Goal: Information Seeking & Learning: Learn about a topic

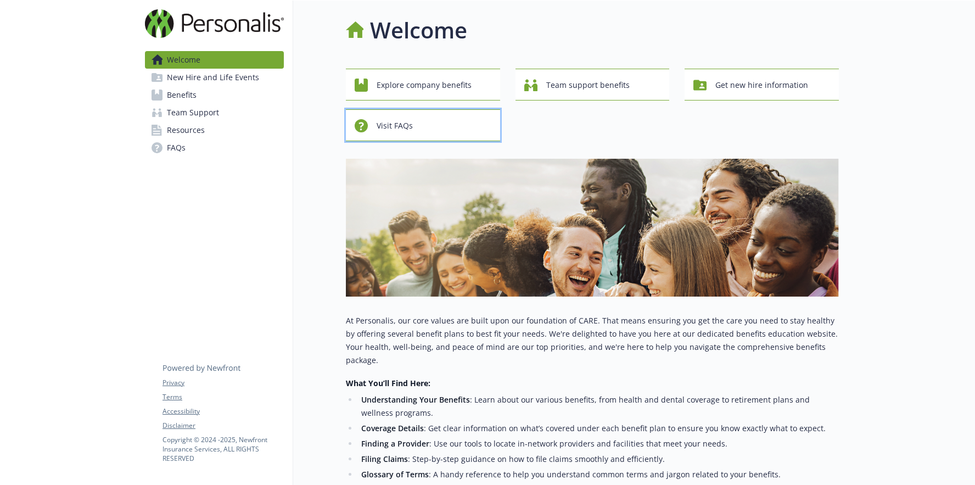
click at [427, 117] on div "Visit FAQs" at bounding box center [425, 125] width 140 height 21
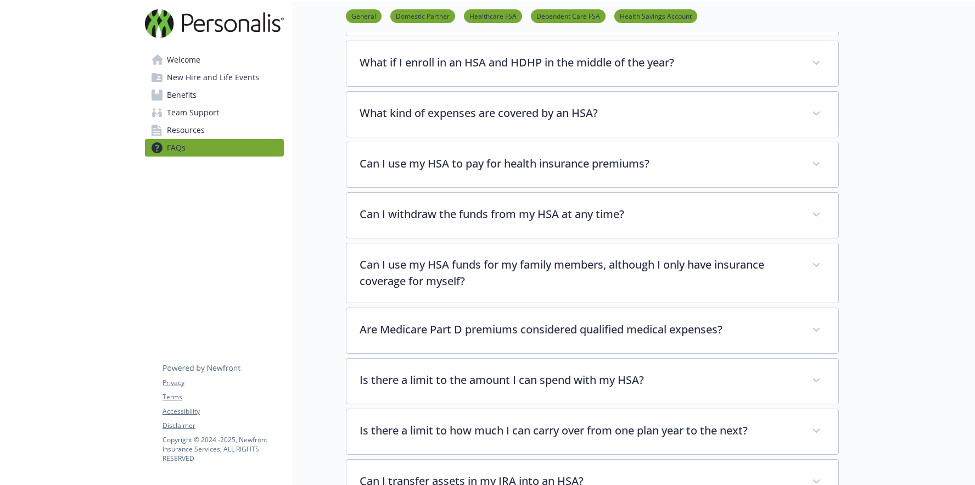
scroll to position [1435, 0]
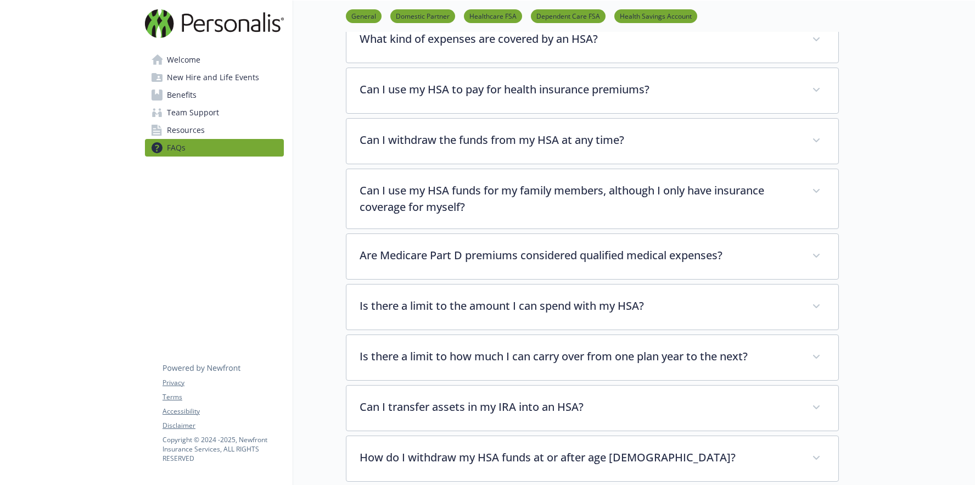
click at [370, 23] on div "General Domestic Partner Healthcare FSA Dependent Care FSA Health Savings Accou…" at bounding box center [592, 16] width 493 height 31
click at [370, 20] on link "General" at bounding box center [364, 15] width 36 height 10
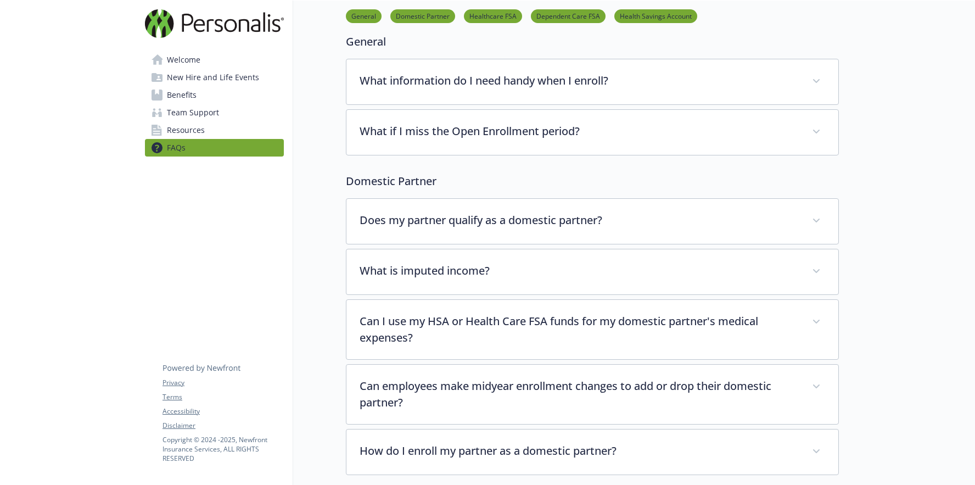
scroll to position [57, 8]
click at [195, 128] on link "Resources" at bounding box center [214, 130] width 139 height 18
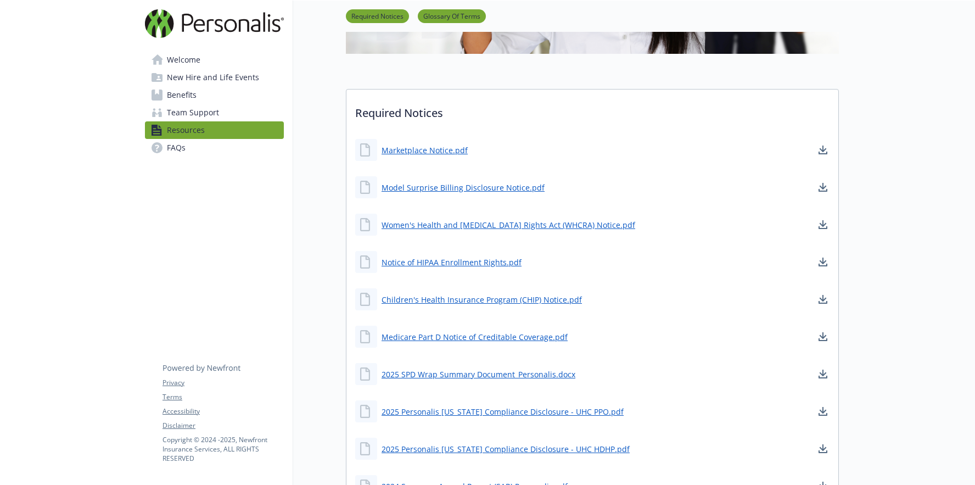
scroll to position [207, 8]
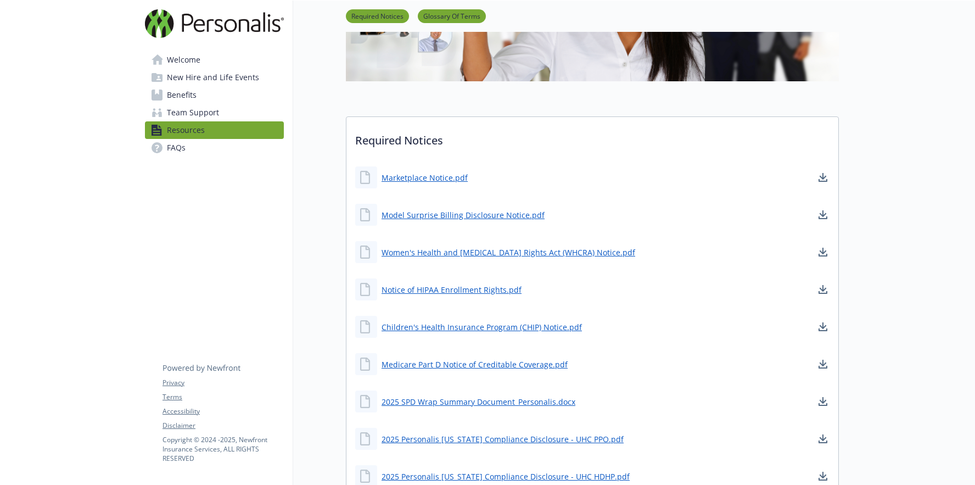
click at [191, 109] on span "Team Support" at bounding box center [193, 113] width 52 height 18
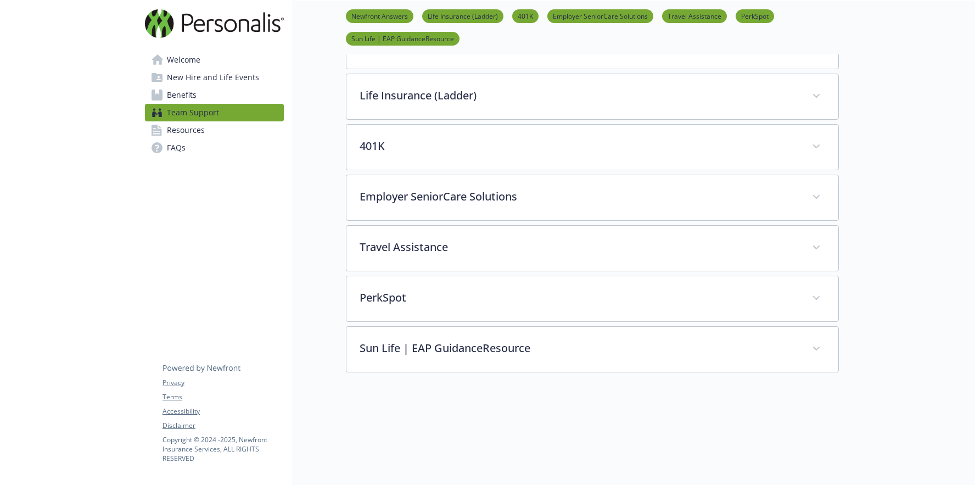
scroll to position [314, 8]
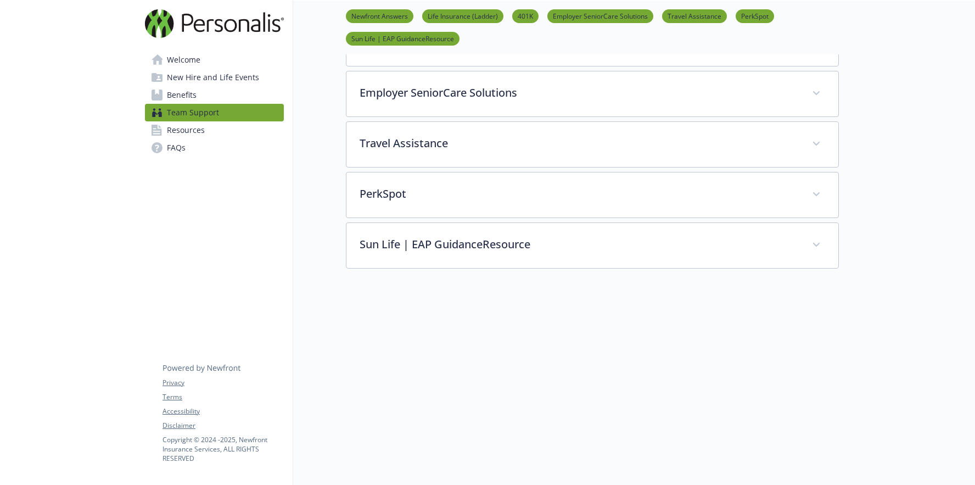
click at [206, 87] on link "Benefits" at bounding box center [214, 95] width 139 height 18
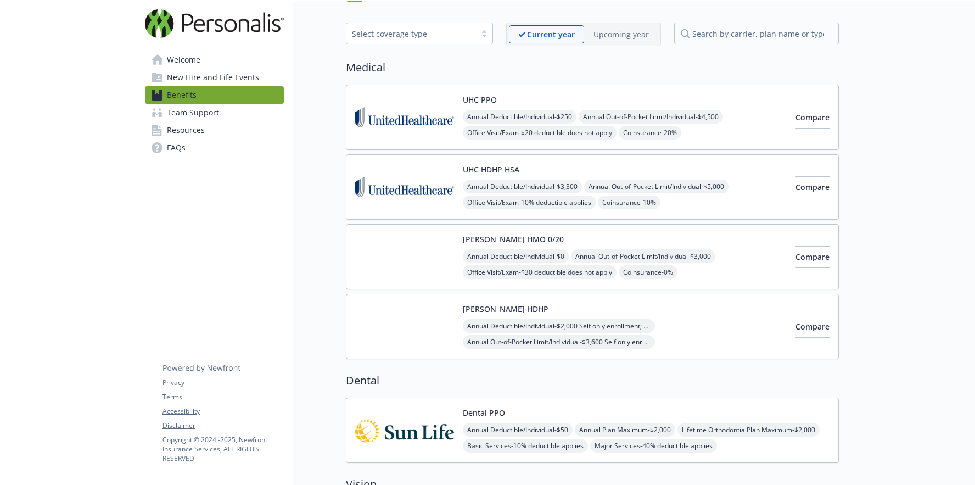
scroll to position [0, 8]
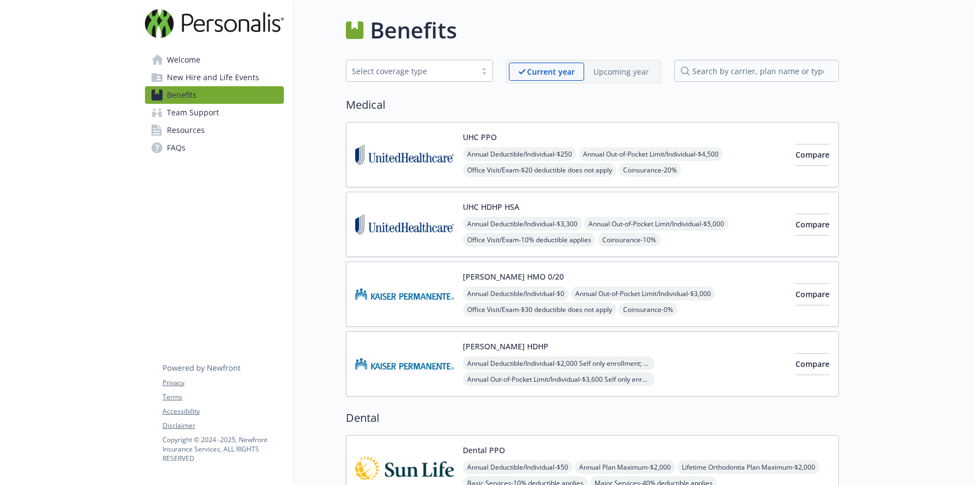
click at [187, 76] on span "New Hire and Life Events" at bounding box center [213, 78] width 92 height 18
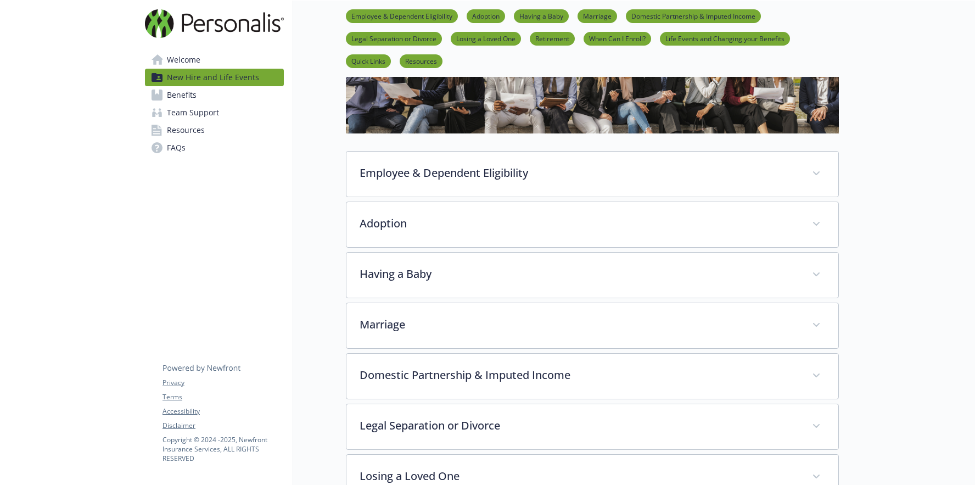
scroll to position [0, 8]
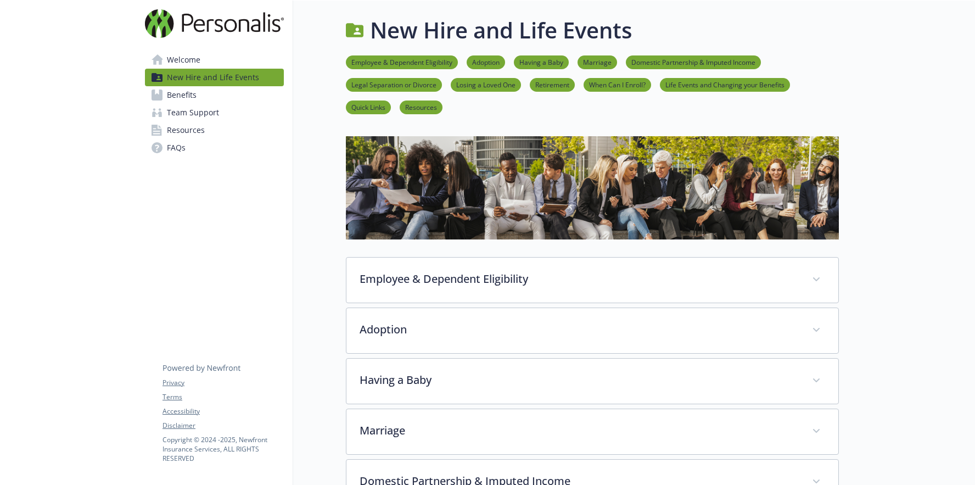
click at [192, 60] on link "Welcome" at bounding box center [214, 60] width 139 height 18
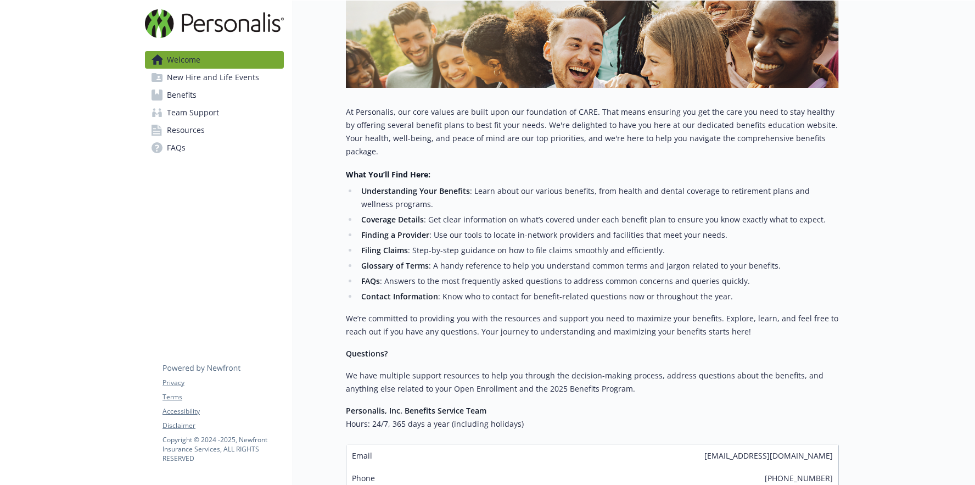
scroll to position [0, 8]
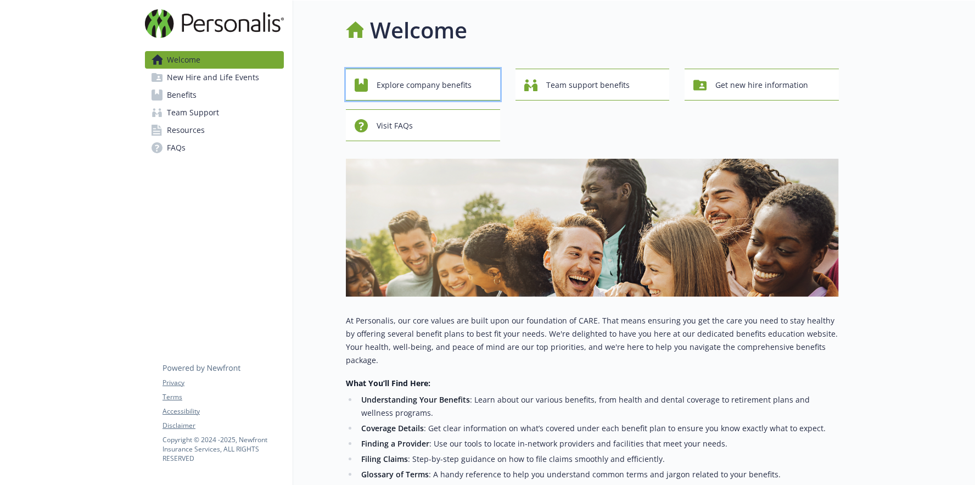
click at [385, 92] on span "Explore company benefits" at bounding box center [423, 85] width 95 height 21
click at [592, 83] on span "Team support benefits" at bounding box center [587, 85] width 83 height 21
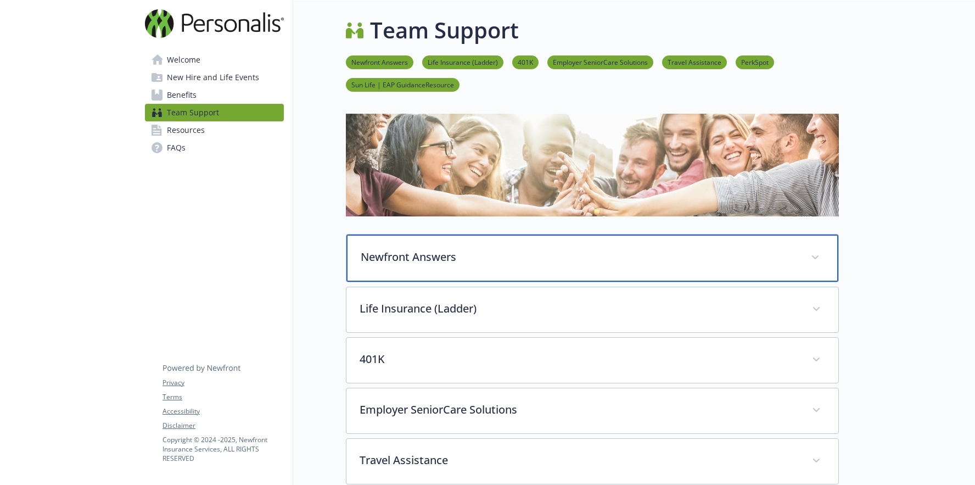
click at [541, 274] on div "Newfront Answers" at bounding box center [592, 257] width 492 height 47
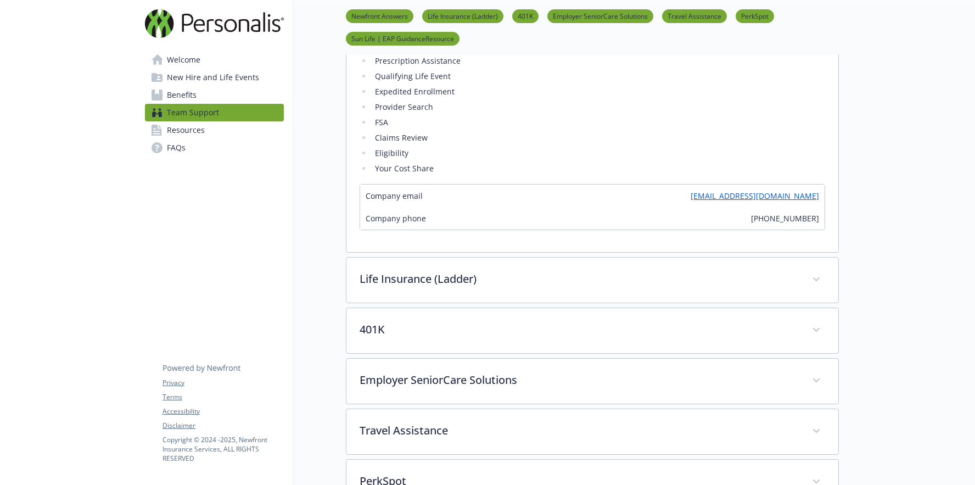
scroll to position [333, 8]
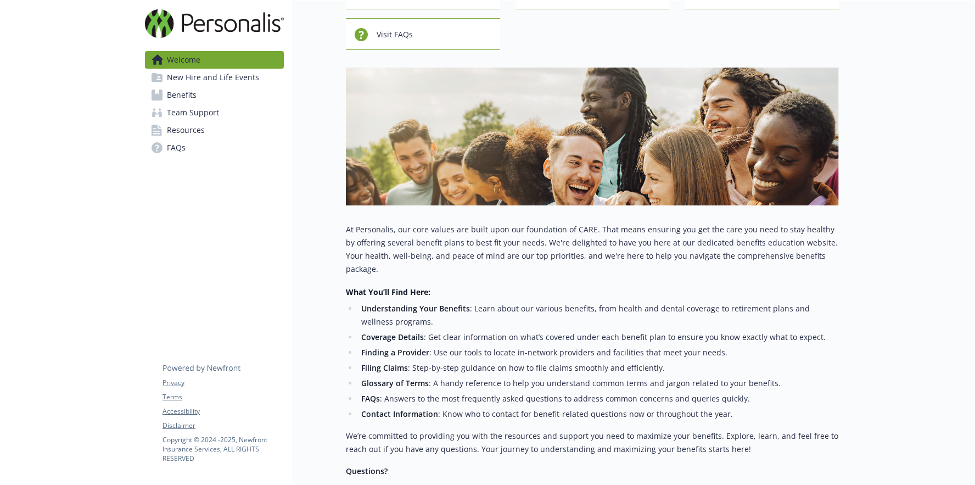
scroll to position [0, 8]
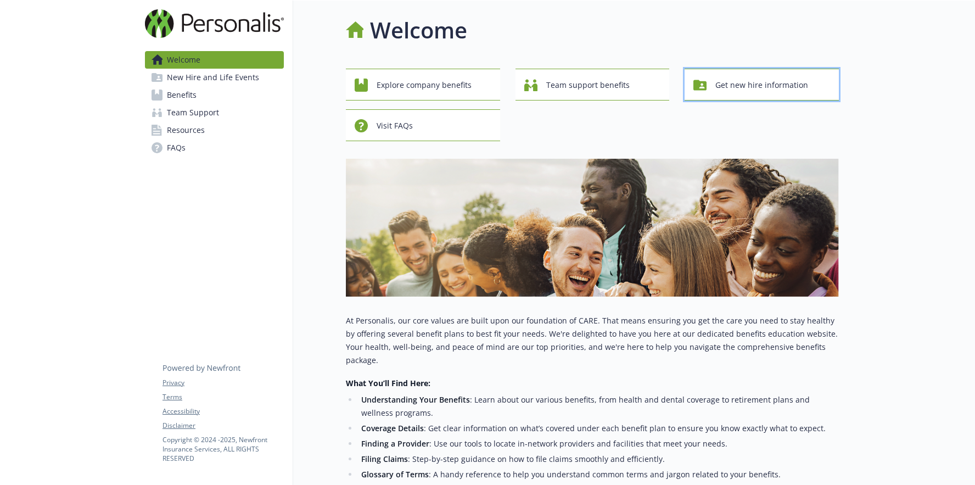
click at [748, 83] on span "Get new hire information" at bounding box center [761, 85] width 93 height 21
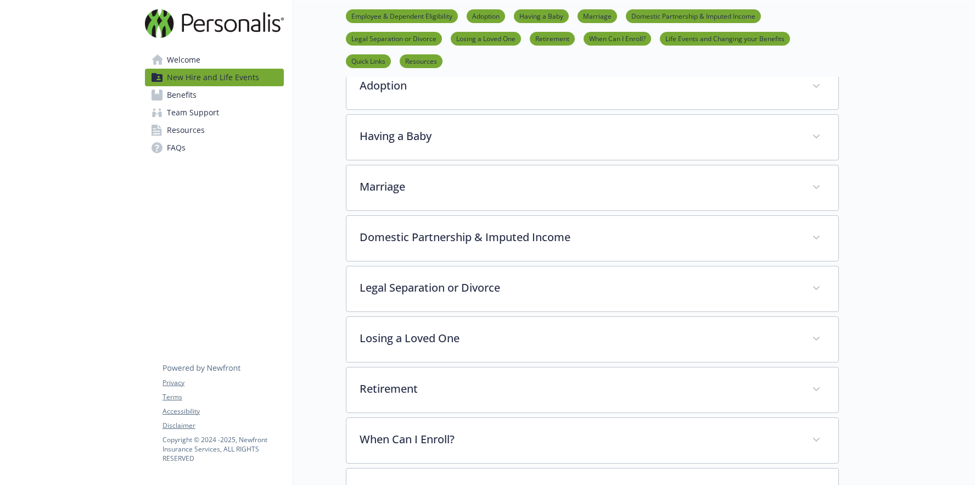
scroll to position [0, 8]
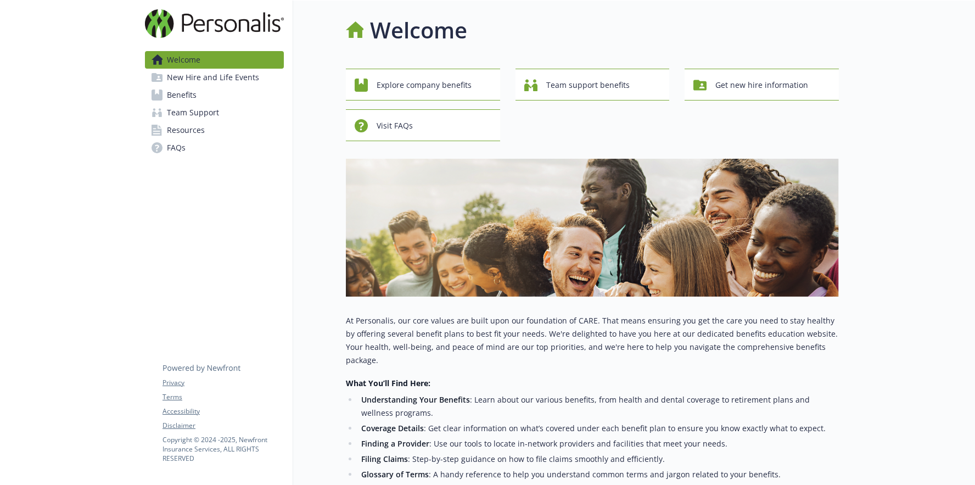
click at [216, 80] on span "New Hire and Life Events" at bounding box center [213, 78] width 92 height 18
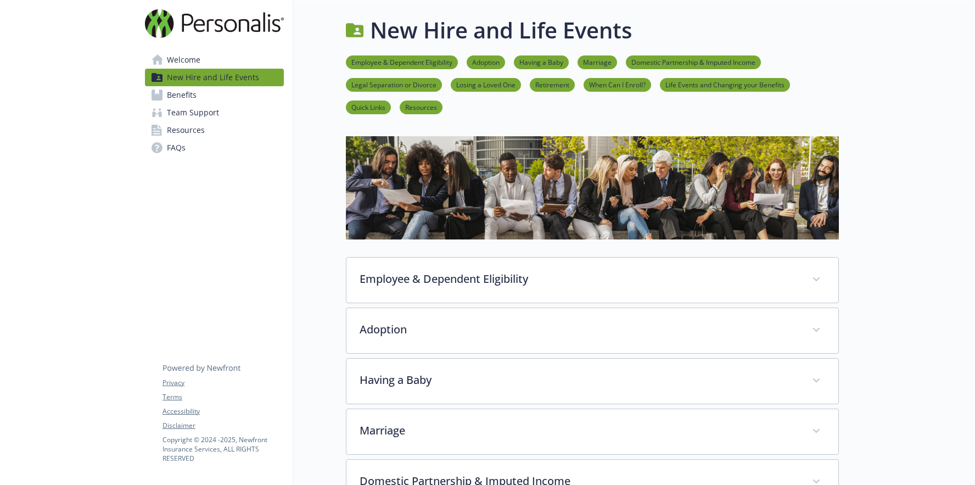
click at [172, 64] on span "Welcome" at bounding box center [183, 60] width 33 height 18
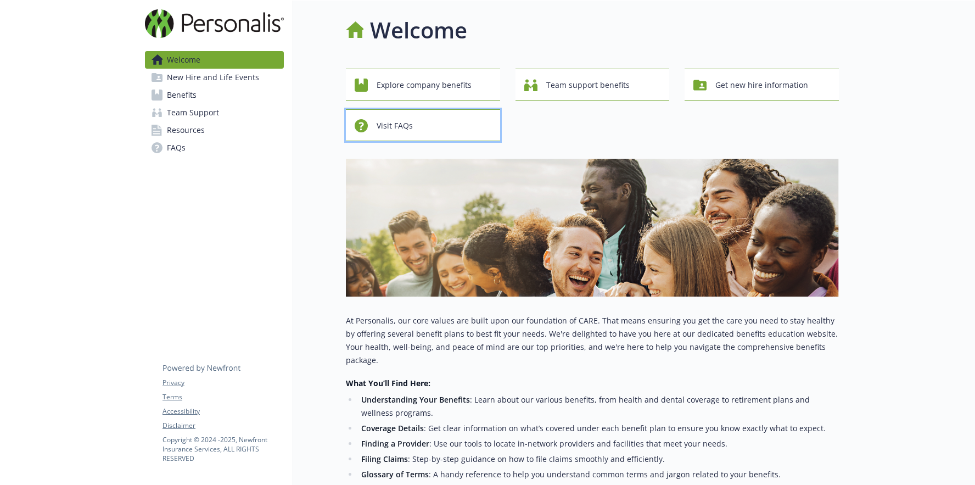
click at [387, 131] on span "Visit FAQs" at bounding box center [394, 125] width 36 height 21
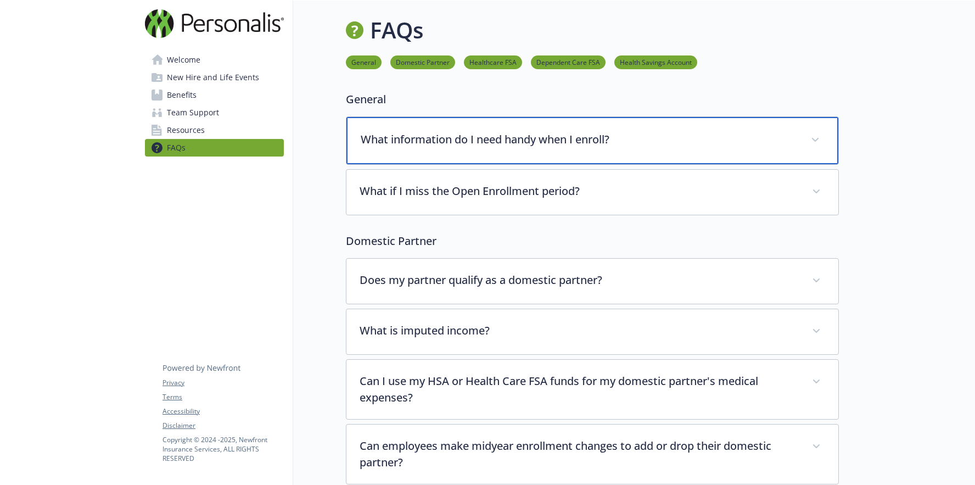
click at [387, 132] on p "What information do I need handy when I enroll?" at bounding box center [579, 139] width 437 height 16
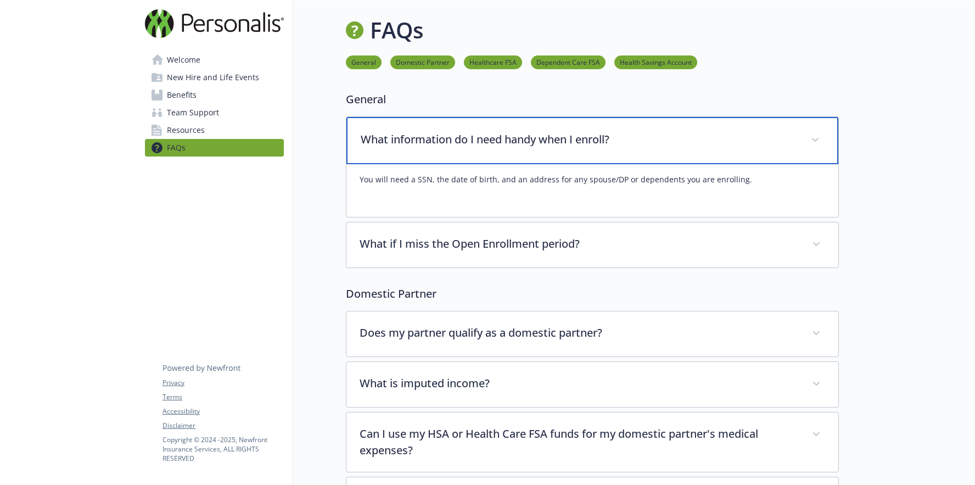
click at [387, 132] on p "What information do I need handy when I enroll?" at bounding box center [579, 139] width 437 height 16
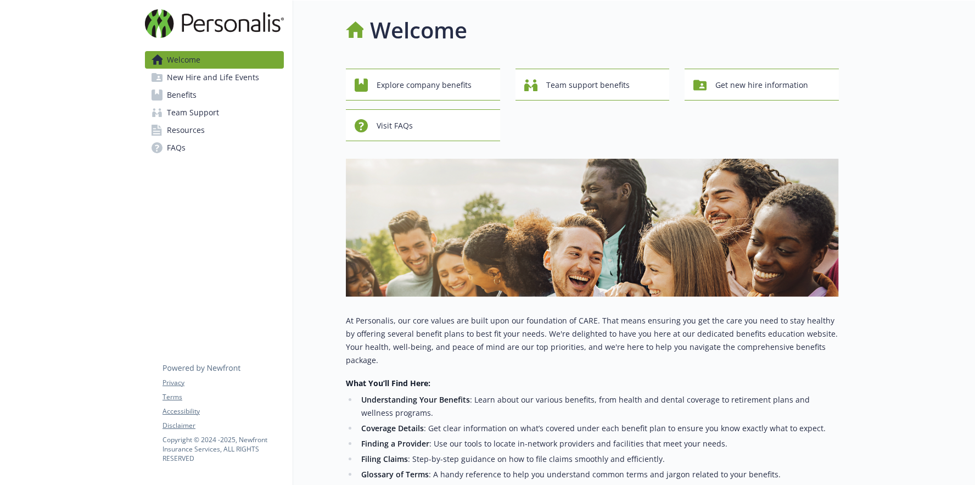
scroll to position [0, 8]
